Goal: Task Accomplishment & Management: Complete application form

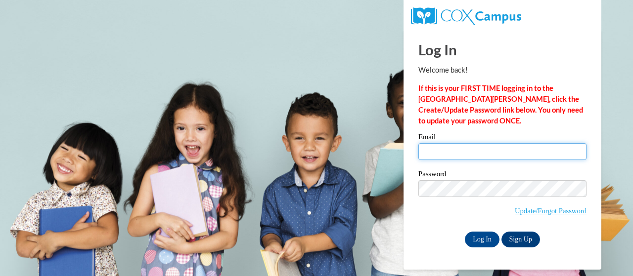
click at [513, 158] on input "Email" at bounding box center [502, 151] width 168 height 17
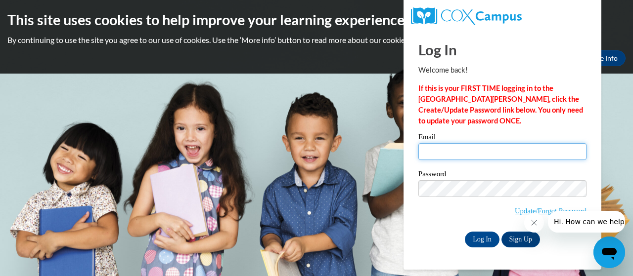
type input "[PERSON_NAME][EMAIL_ADDRESS][PERSON_NAME][DOMAIN_NAME]"
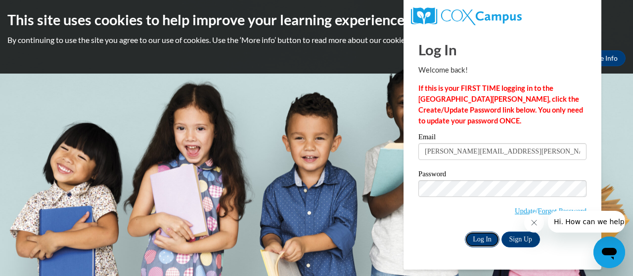
click at [483, 242] on input "Log In" at bounding box center [482, 240] width 35 height 16
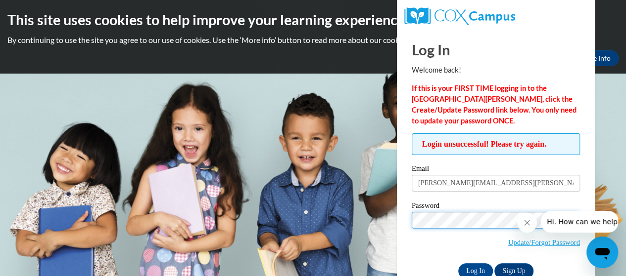
click at [458, 264] on input "Log In" at bounding box center [475, 272] width 35 height 16
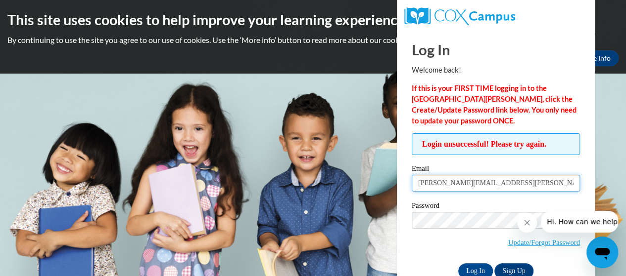
click at [552, 181] on input "[PERSON_NAME][EMAIL_ADDRESS][PERSON_NAME][DOMAIN_NAME]" at bounding box center [496, 183] width 168 height 17
type input "[PERSON_NAME].[PERSON_NAME].m"
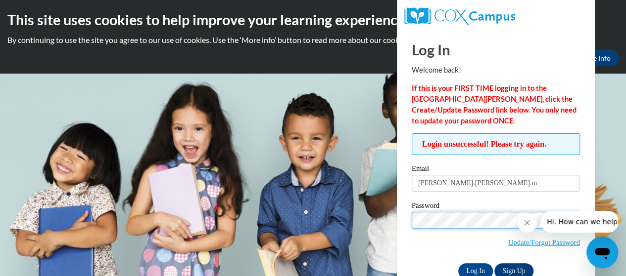
click at [458, 264] on input "Log In" at bounding box center [475, 272] width 35 height 16
click at [500, 116] on p "If this is your FIRST TIME logging in to the [GEOGRAPHIC_DATA][PERSON_NAME], cl…" at bounding box center [496, 105] width 168 height 44
